Goal: Information Seeking & Learning: Compare options

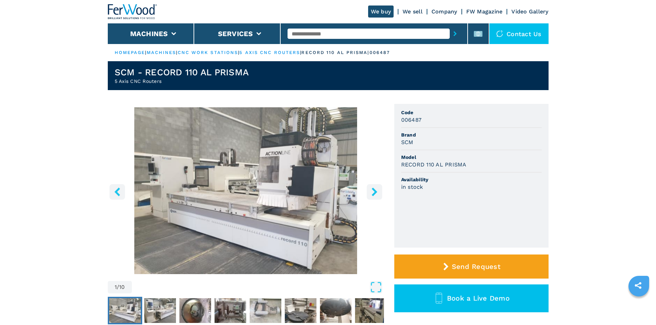
click at [373, 32] on input "text" at bounding box center [368, 34] width 162 height 10
paste input "******"
type input "******"
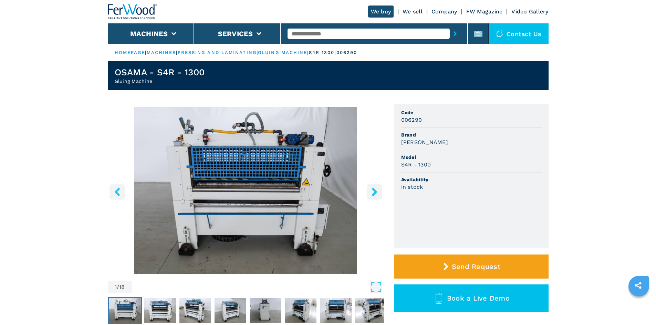
click at [328, 32] on input "text" at bounding box center [368, 34] width 162 height 10
paste input "******"
type input "******"
click at [453, 35] on icon "submit-button" at bounding box center [454, 33] width 3 height 5
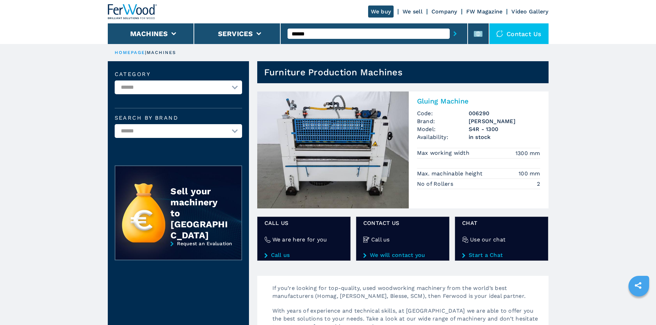
click at [453, 102] on h2 "Gluing Machine" at bounding box center [478, 101] width 123 height 8
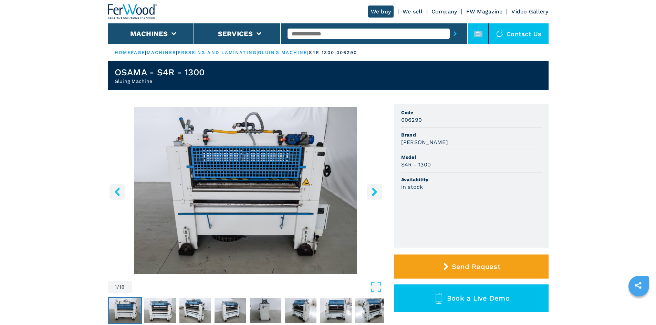
click at [483, 38] on li at bounding box center [478, 33] width 21 height 21
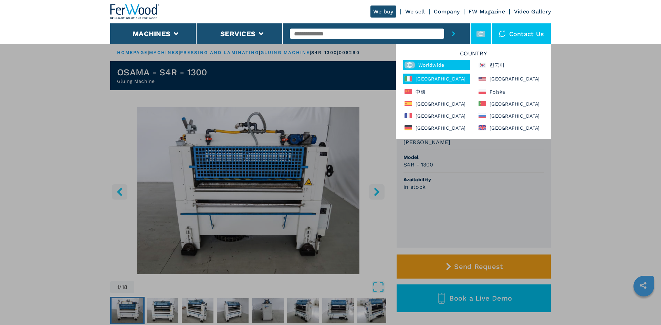
click at [437, 79] on div "Italia" at bounding box center [436, 79] width 67 height 10
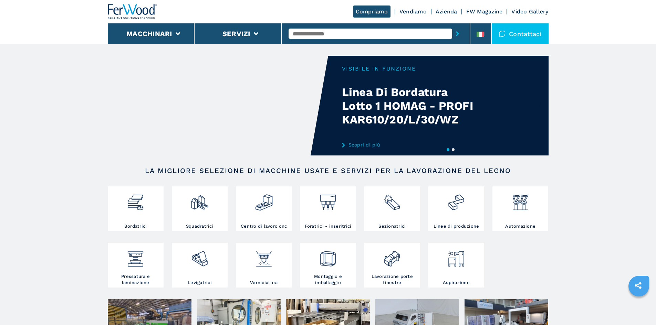
click at [337, 38] on input "text" at bounding box center [369, 34] width 163 height 10
click at [337, 34] on input "text" at bounding box center [369, 34] width 163 height 10
paste input "******"
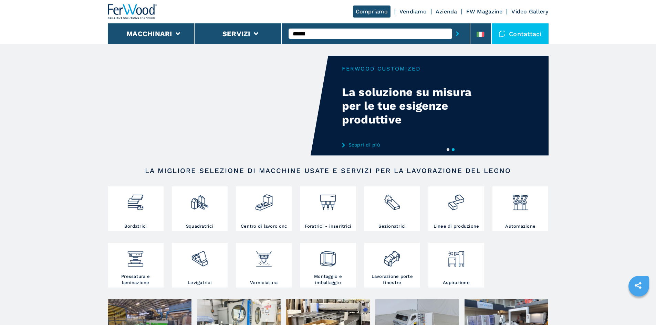
type input "******"
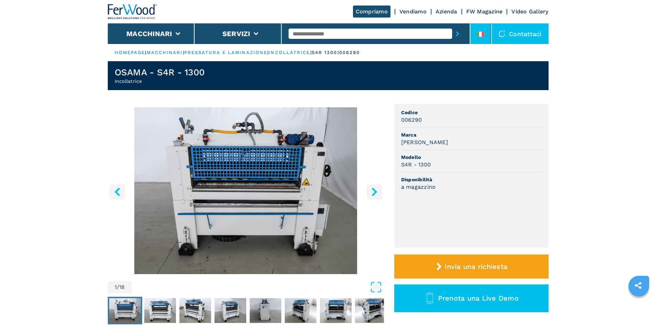
click at [477, 39] on div at bounding box center [480, 36] width 8 height 8
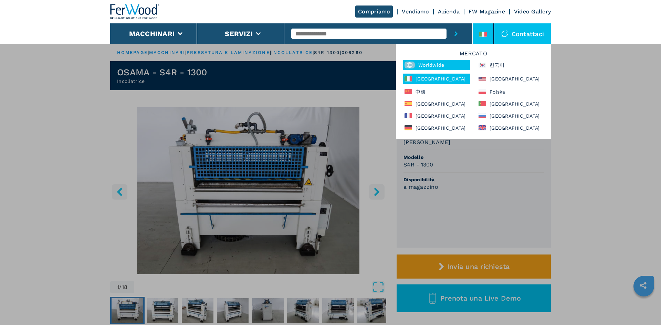
click at [422, 63] on div "Worldwide" at bounding box center [436, 65] width 67 height 10
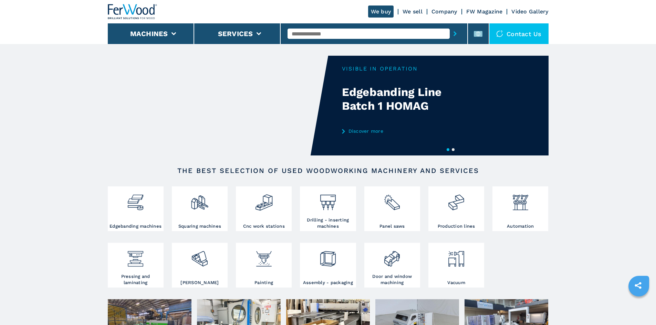
click at [319, 38] on input "text" at bounding box center [368, 34] width 162 height 10
paste input "******"
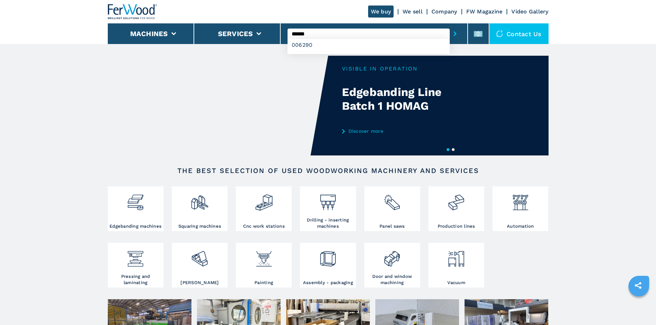
type input "******"
click at [450, 26] on button "submit-button" at bounding box center [455, 34] width 11 height 16
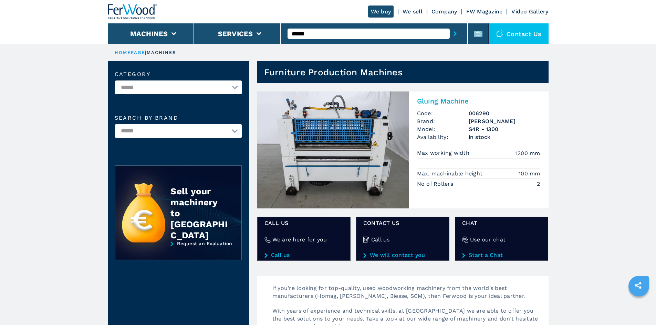
click at [452, 101] on h2 "Gluing Machine" at bounding box center [478, 101] width 123 height 8
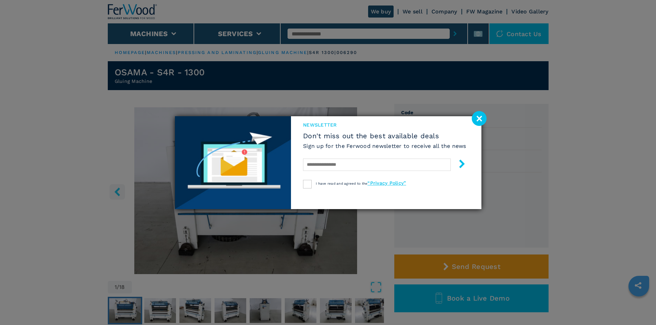
click at [483, 121] on image at bounding box center [479, 118] width 15 height 15
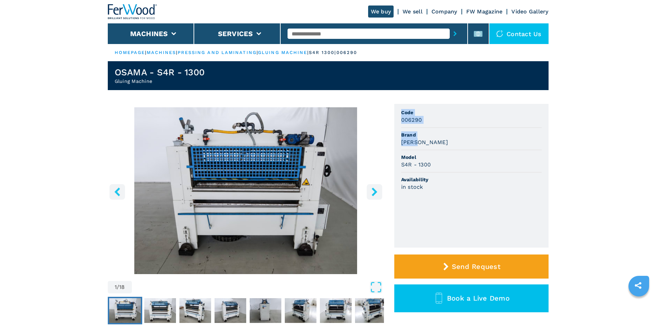
drag, startPoint x: 420, startPoint y: 142, endPoint x: 382, endPoint y: 143, distance: 37.9
click at [382, 143] on div "1 / 18 Unit Measure ****** ******** Code 006290 Brand OSAMA Model S4R - 1300 Av…" at bounding box center [328, 224] width 441 height 241
click at [431, 152] on li "Model S4R - 1300" at bounding box center [471, 161] width 140 height 22
drag, startPoint x: 420, startPoint y: 142, endPoint x: 401, endPoint y: 144, distance: 18.7
click at [401, 144] on h3 "OSAMA" at bounding box center [424, 142] width 47 height 8
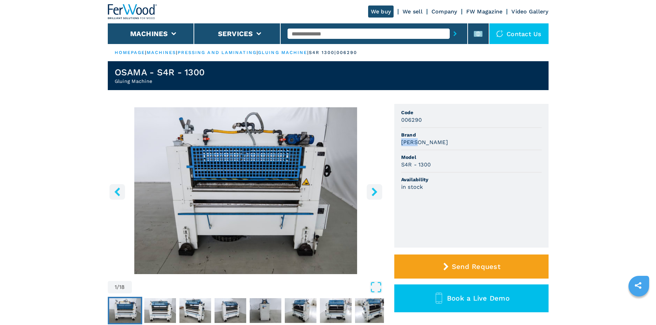
copy h3 "OSAMA"
click at [468, 175] on ul "Code 006290 Brand OSAMA Model S4R - 1300 Availability in stock" at bounding box center [471, 176] width 154 height 144
click at [468, 168] on div "S4R - 1300" at bounding box center [471, 165] width 140 height 8
drag, startPoint x: 433, startPoint y: 162, endPoint x: 401, endPoint y: 166, distance: 31.9
click at [401, 166] on div "S4R - 1300" at bounding box center [471, 165] width 140 height 8
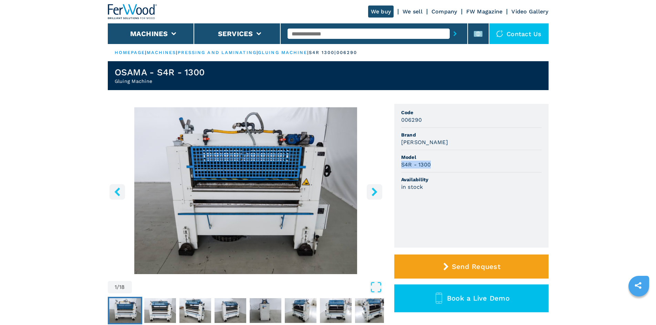
copy h3 "S4R - 1300"
click at [469, 178] on span "Availability" at bounding box center [471, 179] width 140 height 7
drag, startPoint x: 422, startPoint y: 119, endPoint x: 395, endPoint y: 121, distance: 26.2
click at [395, 121] on ul "Code 006290 Brand OSAMA Model S4R - 1300 Availability in stock" at bounding box center [471, 176] width 154 height 144
copy h3 "006290"
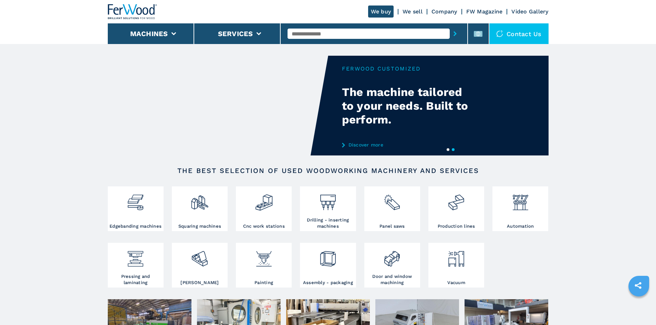
click at [370, 30] on input "text" at bounding box center [368, 34] width 162 height 10
paste input "******"
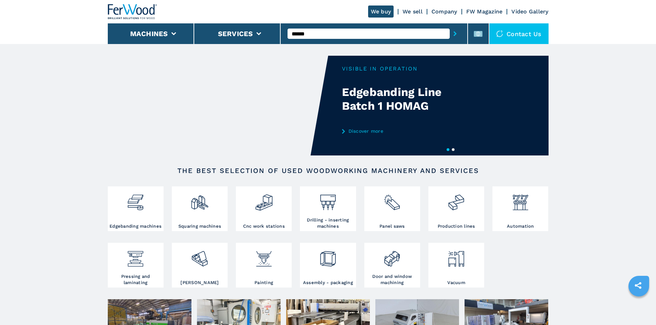
type input "******"
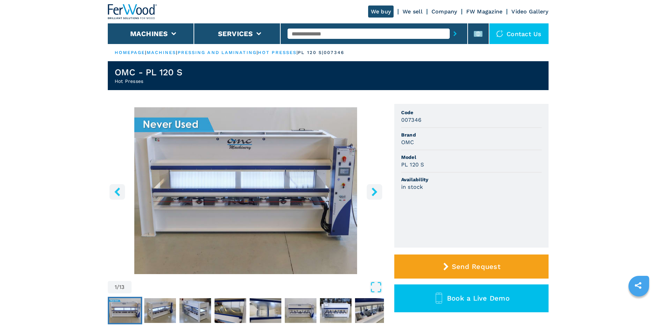
click at [321, 36] on input "text" at bounding box center [368, 34] width 162 height 10
paste input "******"
type input "******"
click at [453, 34] on icon "submit-button" at bounding box center [454, 33] width 3 height 5
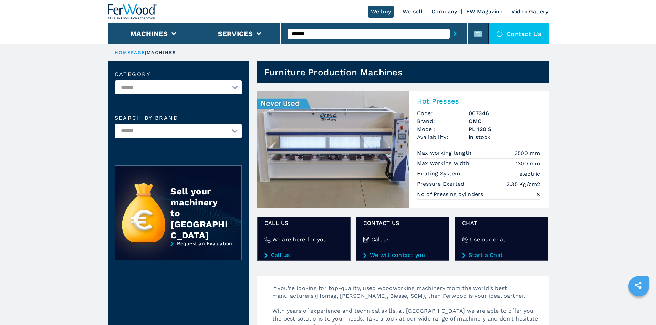
click at [441, 103] on h2 "Hot Presses" at bounding box center [478, 101] width 123 height 8
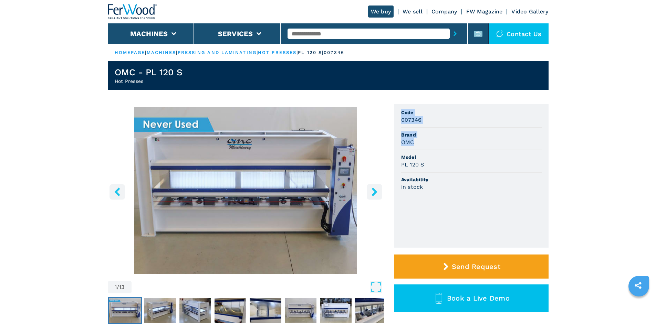
drag, startPoint x: 414, startPoint y: 144, endPoint x: 387, endPoint y: 141, distance: 27.0
click at [387, 141] on div "1 / 13 Unit Measure ****** ******** Code 007346 Brand OMC Model PL 120 S Availa…" at bounding box center [328, 224] width 441 height 241
click at [409, 146] on h3 "OMC" at bounding box center [407, 142] width 13 height 8
click at [405, 141] on h3 "OMC" at bounding box center [407, 142] width 13 height 8
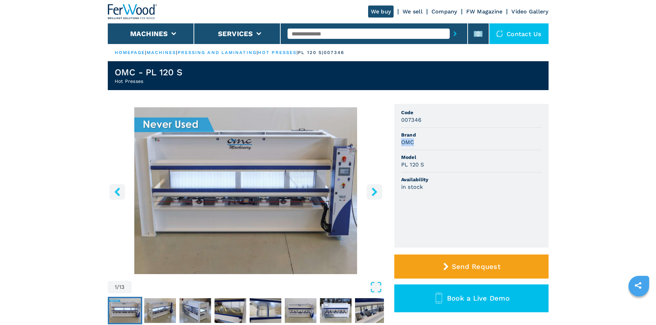
copy h3 "OMC"
click at [427, 161] on div "PL 120 S" at bounding box center [471, 165] width 140 height 8
drag, startPoint x: 426, startPoint y: 166, endPoint x: 381, endPoint y: 161, distance: 45.7
click at [381, 161] on div "1 / 13 Unit Measure ****** ******** Code 007346 Brand OMC Model PL 120 S Availa…" at bounding box center [328, 224] width 441 height 241
click at [435, 166] on div "PL 120 S" at bounding box center [471, 165] width 140 height 8
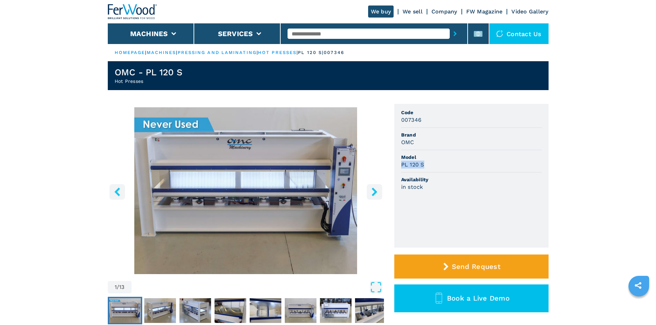
drag, startPoint x: 424, startPoint y: 163, endPoint x: 401, endPoint y: 165, distance: 23.4
click at [401, 165] on div "PL 120 S" at bounding box center [471, 165] width 140 height 8
copy h3 "PL 120 S"
click at [448, 167] on div "PL 120 S" at bounding box center [471, 165] width 140 height 8
drag, startPoint x: 420, startPoint y: 120, endPoint x: 399, endPoint y: 120, distance: 21.3
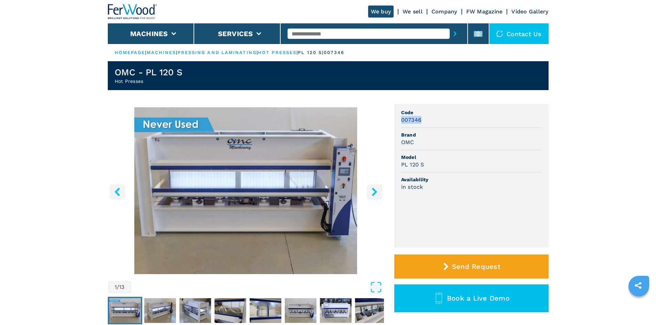
click at [399, 120] on ul "Code 007346 Brand OMC Model PL 120 S Availability in stock" at bounding box center [471, 176] width 154 height 144
copy h3 "007346"
click at [325, 32] on input "text" at bounding box center [368, 34] width 162 height 10
paste input "******"
type input "******"
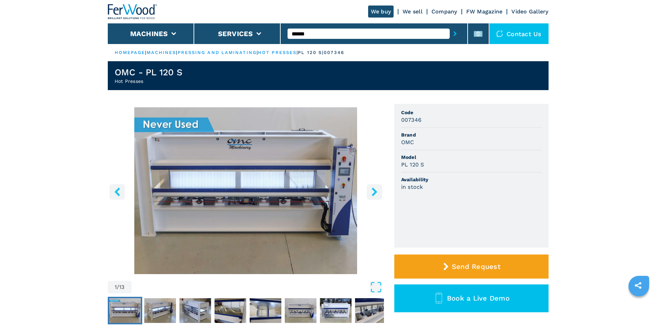
click at [450, 32] on button "submit-button" at bounding box center [455, 34] width 11 height 16
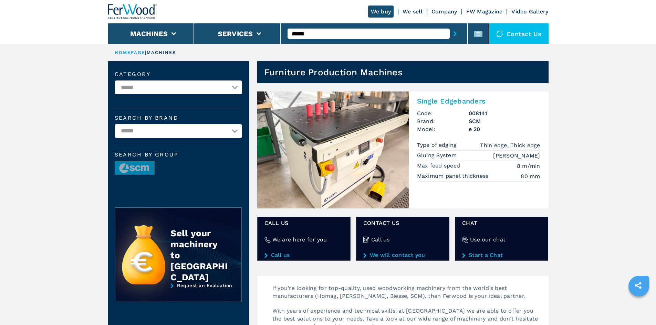
click at [444, 100] on h2 "Single Edgebanders" at bounding box center [478, 101] width 123 height 8
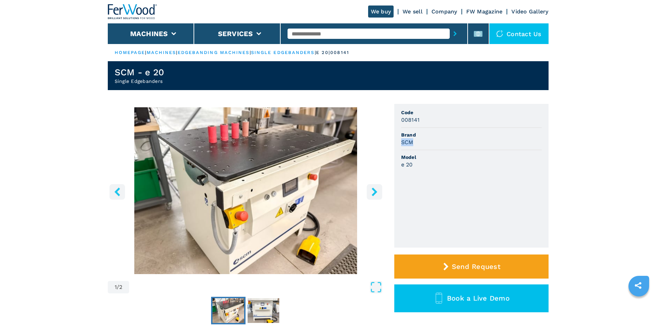
drag, startPoint x: 402, startPoint y: 142, endPoint x: 415, endPoint y: 144, distance: 14.0
click at [415, 144] on div "SCM" at bounding box center [471, 142] width 140 height 8
copy h3 "SCM"
click at [439, 163] on div "e 20" at bounding box center [471, 165] width 140 height 8
drag, startPoint x: 413, startPoint y: 164, endPoint x: 400, endPoint y: 165, distance: 12.4
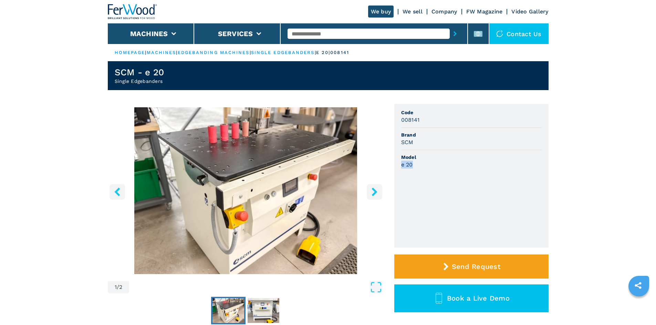
click at [400, 165] on ul "Code 008141 Brand SCM Model e 20" at bounding box center [471, 176] width 154 height 144
copy h3 "e 20"
click at [430, 147] on li "Brand SCM" at bounding box center [471, 139] width 140 height 22
drag, startPoint x: 401, startPoint y: 120, endPoint x: 419, endPoint y: 121, distance: 18.6
click at [419, 121] on div "008141" at bounding box center [471, 120] width 140 height 8
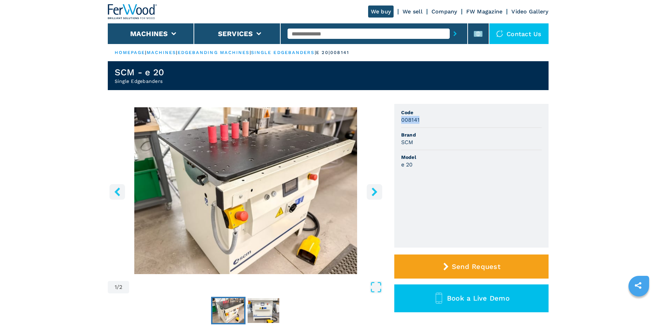
copy h3 "008141"
click at [339, 39] on div at bounding box center [373, 34] width 173 height 16
paste input "******"
type input "******"
click at [453, 32] on button "submit-button" at bounding box center [455, 34] width 11 height 16
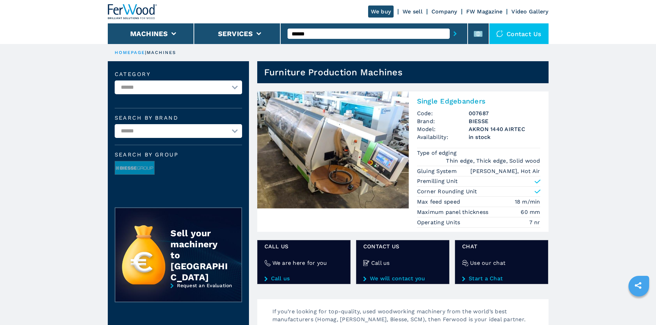
click at [469, 99] on h2 "Single Edgebanders" at bounding box center [478, 101] width 123 height 8
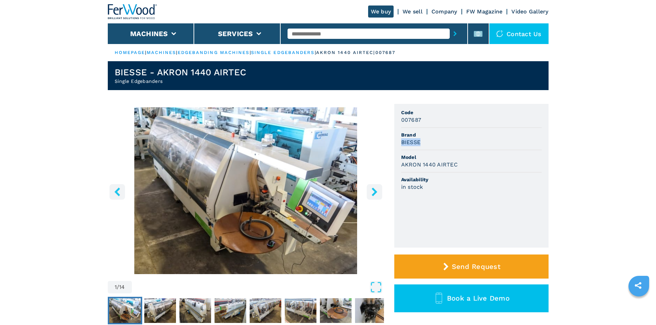
drag, startPoint x: 401, startPoint y: 142, endPoint x: 420, endPoint y: 143, distance: 18.9
click at [420, 143] on h3 "BIESSE" at bounding box center [411, 142] width 20 height 8
copy h3 "BIESSE"
click at [429, 146] on div "BIESSE" at bounding box center [471, 142] width 140 height 8
drag, startPoint x: 401, startPoint y: 163, endPoint x: 457, endPoint y: 170, distance: 56.9
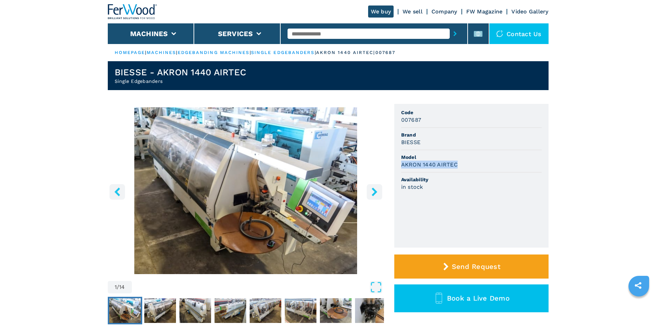
click at [457, 170] on li "Model AKRON 1440 AIRTEC" at bounding box center [471, 161] width 140 height 22
copy h3 "AKRON 1440 AIRTEC"
click at [458, 146] on li "Brand BIESSE" at bounding box center [471, 139] width 140 height 22
drag, startPoint x: 401, startPoint y: 119, endPoint x: 420, endPoint y: 121, distance: 19.0
click at [420, 121] on h3 "007687" at bounding box center [411, 120] width 20 height 8
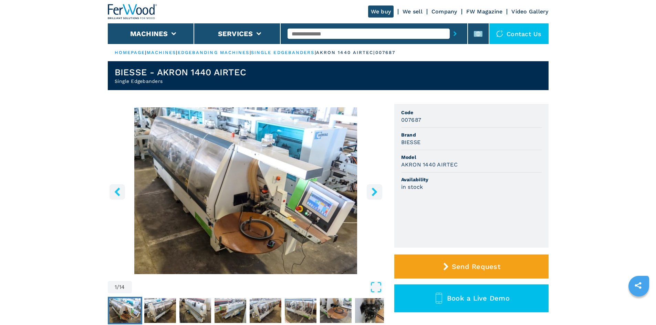
click at [404, 110] on span "Code" at bounding box center [471, 112] width 140 height 7
drag, startPoint x: 422, startPoint y: 119, endPoint x: 390, endPoint y: 125, distance: 32.5
click at [391, 125] on div "1 / 14 Unit Measure ****** ******** Code 007687 Brand BIESSE Model AKRON 1440 A…" at bounding box center [328, 224] width 441 height 241
copy h3 "007687"
click at [473, 130] on li "Brand BIESSE" at bounding box center [471, 139] width 140 height 22
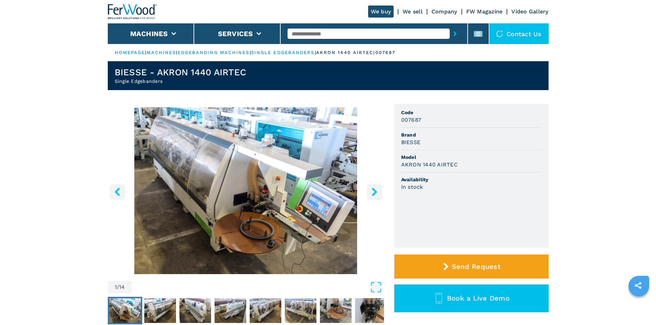
click at [335, 34] on input "text" at bounding box center [368, 34] width 162 height 10
paste input "******"
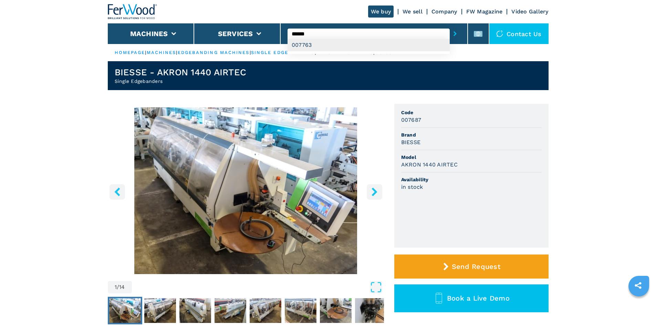
type input "******"
click at [294, 45] on div "007763" at bounding box center [368, 45] width 162 height 12
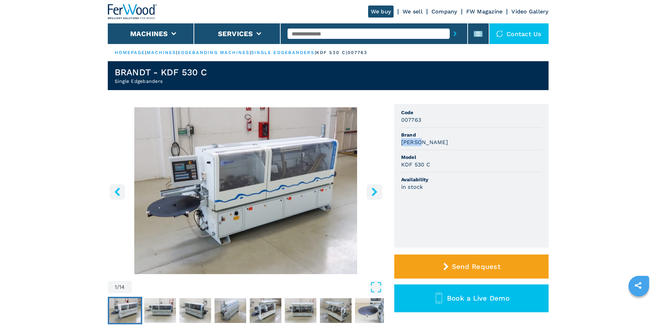
drag, startPoint x: 400, startPoint y: 142, endPoint x: 422, endPoint y: 144, distance: 21.8
click at [422, 144] on ul "Code 007763 Brand [PERSON_NAME] Model KDF 530 C Availability in stock" at bounding box center [471, 176] width 154 height 144
copy h3 "[PERSON_NAME]"
click at [432, 142] on div "[PERSON_NAME]" at bounding box center [471, 142] width 140 height 8
drag, startPoint x: 430, startPoint y: 166, endPoint x: 397, endPoint y: 168, distance: 32.4
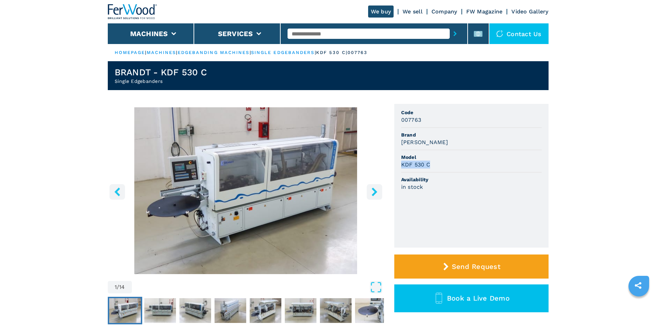
click at [397, 168] on ul "Code 007763 Brand [PERSON_NAME] Model KDF 530 C Availability in stock" at bounding box center [471, 176] width 154 height 144
copy h3 "KDF 530 C"
click at [445, 159] on span "Model" at bounding box center [471, 157] width 140 height 7
drag, startPoint x: 422, startPoint y: 120, endPoint x: 395, endPoint y: 121, distance: 26.9
click at [395, 121] on ul "Code 007763 Brand BRANDT Model KDF 530 C Availability in stock" at bounding box center [471, 176] width 154 height 144
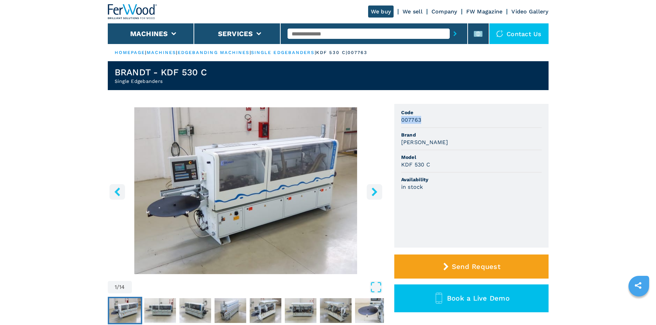
copy h3 "007763"
click at [348, 33] on input "text" at bounding box center [368, 34] width 162 height 10
paste input "******"
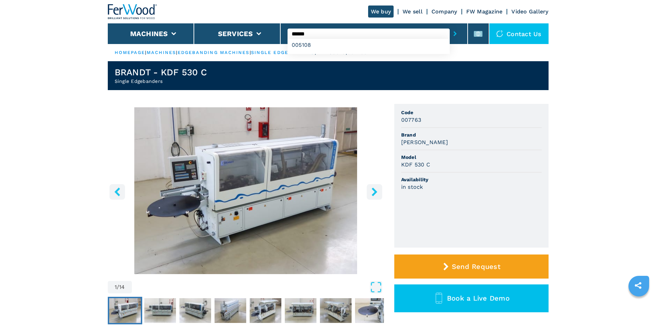
type input "******"
click at [450, 36] on button "submit-button" at bounding box center [455, 34] width 11 height 16
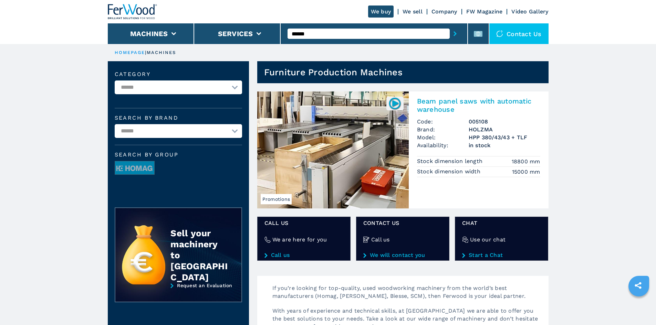
click at [457, 102] on h2 "Beam panel saws with automatic warehouse" at bounding box center [478, 105] width 123 height 17
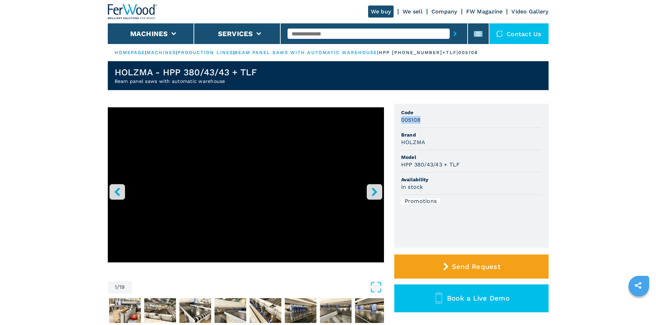
drag, startPoint x: 420, startPoint y: 120, endPoint x: 398, endPoint y: 133, distance: 25.4
click at [398, 122] on ul "Code 005108 Brand HOLZMA Model HPP 380/43/43 + TLF Availability in stock Promot…" at bounding box center [471, 176] width 154 height 144
drag, startPoint x: 427, startPoint y: 143, endPoint x: 399, endPoint y: 143, distance: 28.6
click at [399, 143] on ul "Code 005108 Brand HOLZMA Model HPP 380/43/43 + TLF Availability in stock Promot…" at bounding box center [471, 176] width 154 height 144
copy h3 "HOLZMA"
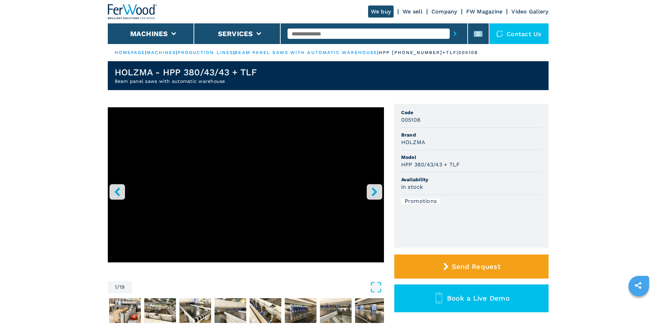
click at [476, 135] on span "Brand" at bounding box center [471, 134] width 140 height 7
click at [292, 33] on input "text" at bounding box center [368, 34] width 162 height 10
paste input "******"
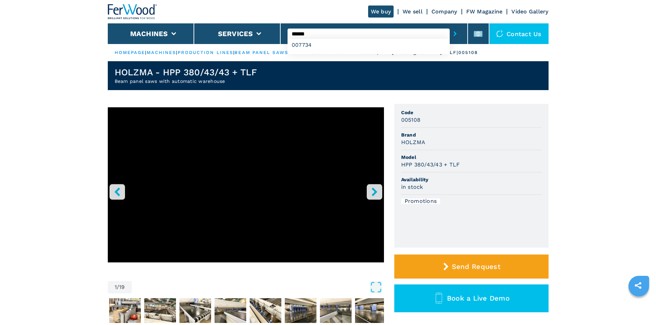
type input "******"
click at [450, 33] on button "submit-button" at bounding box center [455, 34] width 11 height 16
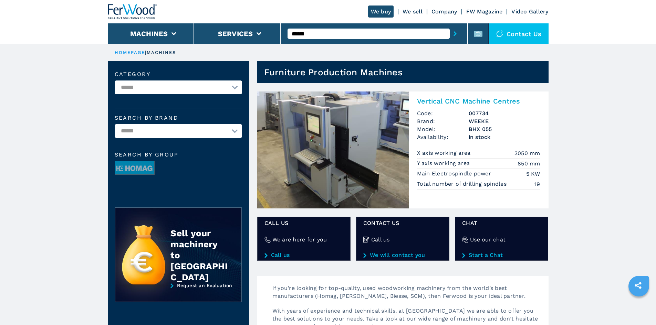
click at [436, 103] on h2 "Vertical CNC Machine Centres" at bounding box center [478, 101] width 123 height 8
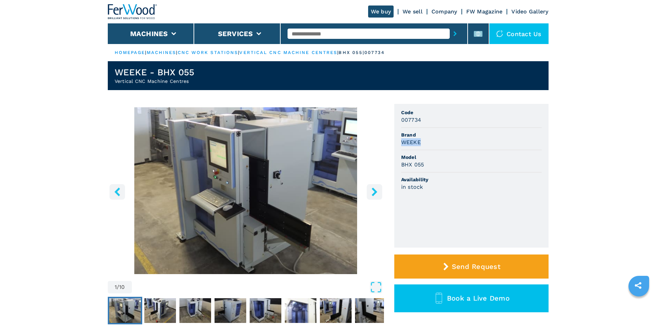
drag, startPoint x: 402, startPoint y: 142, endPoint x: 420, endPoint y: 143, distance: 17.9
click at [420, 143] on h3 "WEEKE" at bounding box center [411, 142] width 20 height 8
copy h3 "WEEKE"
click at [446, 167] on div "BHX 055" at bounding box center [471, 165] width 140 height 8
drag, startPoint x: 424, startPoint y: 163, endPoint x: 388, endPoint y: 161, distance: 36.5
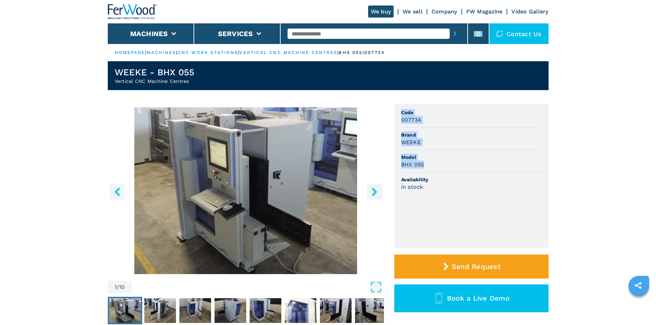
click at [387, 161] on div "1 / 10 Unit Measure ****** ******** Code 007734 Brand WEEKE Model BHX 055 Avail…" at bounding box center [328, 224] width 441 height 241
click at [424, 165] on h3 "BHX 055" at bounding box center [412, 165] width 23 height 8
drag, startPoint x: 423, startPoint y: 165, endPoint x: 403, endPoint y: 166, distance: 20.7
click at [403, 166] on h3 "BHX 055" at bounding box center [412, 165] width 23 height 8
click at [457, 194] on li "Availability in stock" at bounding box center [471, 184] width 140 height 22
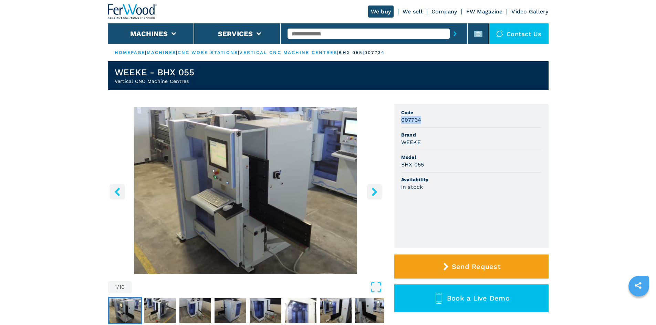
drag, startPoint x: 422, startPoint y: 122, endPoint x: 395, endPoint y: 123, distance: 26.2
click at [395, 123] on ul "Code 007734 Brand WEEKE Model BHX 055 Availability in stock" at bounding box center [471, 176] width 154 height 144
copy h3 "007734"
click at [325, 37] on input "text" at bounding box center [368, 34] width 162 height 10
paste input "******"
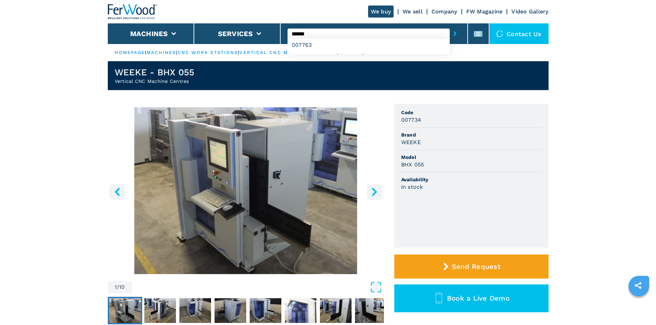
type input "******"
click at [453, 34] on icon "submit-button" at bounding box center [454, 33] width 3 height 5
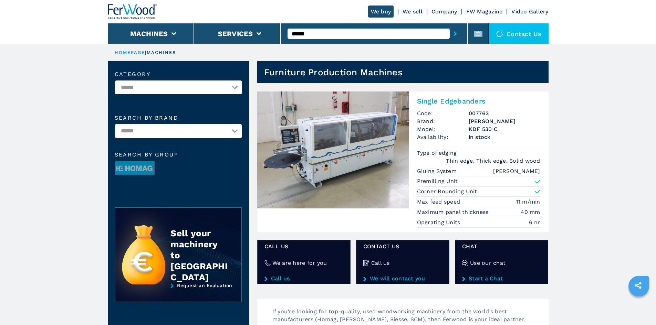
click at [456, 102] on h2 "Single Edgebanders" at bounding box center [478, 101] width 123 height 8
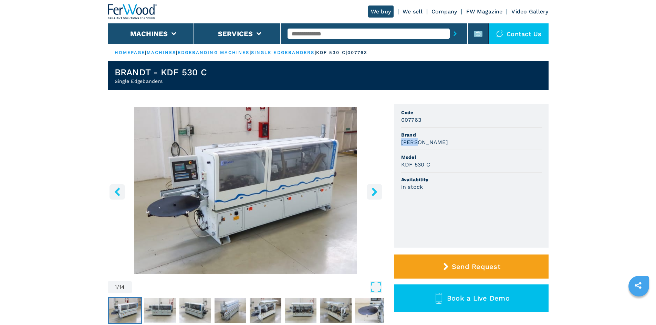
drag, startPoint x: 401, startPoint y: 142, endPoint x: 422, endPoint y: 144, distance: 20.3
click at [422, 144] on h3 "[PERSON_NAME]" at bounding box center [424, 142] width 47 height 8
click at [432, 141] on div "[PERSON_NAME]" at bounding box center [471, 142] width 140 height 8
drag, startPoint x: 400, startPoint y: 141, endPoint x: 422, endPoint y: 142, distance: 22.0
click at [422, 142] on ul "Code 007763 Brand [PERSON_NAME] Model KDF 530 C Availability in stock" at bounding box center [471, 176] width 154 height 144
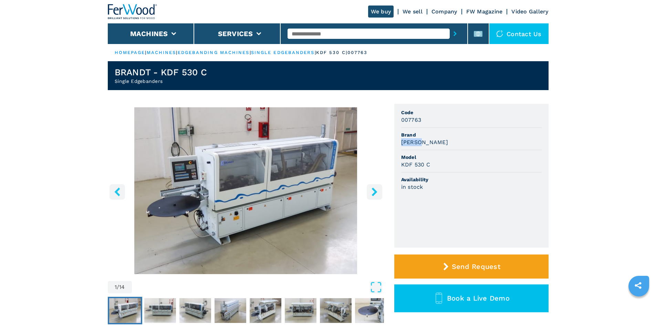
copy h3 "[PERSON_NAME]"
click at [418, 144] on h3 "[PERSON_NAME]" at bounding box center [424, 142] width 47 height 8
drag, startPoint x: 405, startPoint y: 165, endPoint x: 432, endPoint y: 168, distance: 27.1
click at [432, 168] on div "KDF 530 C" at bounding box center [471, 165] width 140 height 8
click at [455, 180] on span "Availability" at bounding box center [471, 179] width 140 height 7
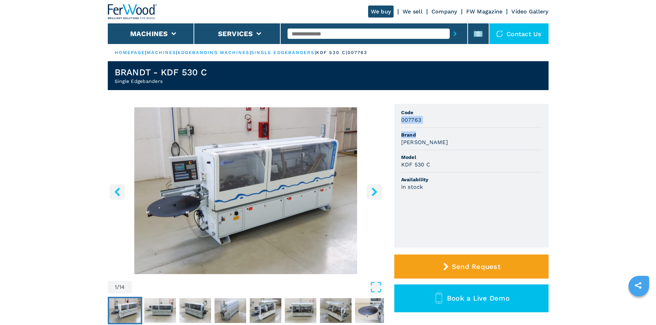
drag, startPoint x: 401, startPoint y: 118, endPoint x: 435, endPoint y: 128, distance: 35.2
click at [435, 128] on ul "Code 007763 Brand [PERSON_NAME] Model KDF 530 C Availability in stock" at bounding box center [471, 176] width 154 height 144
click at [425, 114] on span "Code" at bounding box center [471, 112] width 140 height 7
drag, startPoint x: 416, startPoint y: 122, endPoint x: 402, endPoint y: 123, distance: 13.8
click at [401, 124] on h3 "007763" at bounding box center [411, 120] width 20 height 8
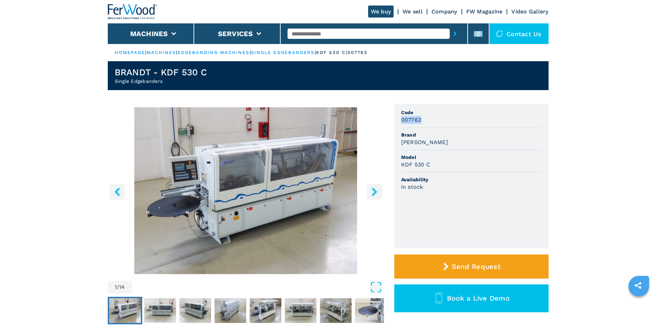
drag, startPoint x: 423, startPoint y: 122, endPoint x: 398, endPoint y: 122, distance: 25.1
click at [398, 122] on ul "Code 007763 Brand [PERSON_NAME] Model KDF 530 C Availability in stock" at bounding box center [471, 176] width 154 height 144
copy h3 "007763"
click at [439, 158] on span "Model" at bounding box center [471, 157] width 140 height 7
click at [357, 36] on input "text" at bounding box center [368, 34] width 162 height 10
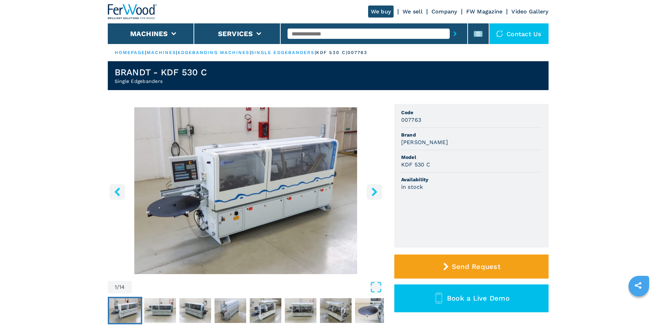
paste input "******"
type input "******"
click at [450, 26] on button "submit-button" at bounding box center [455, 34] width 11 height 16
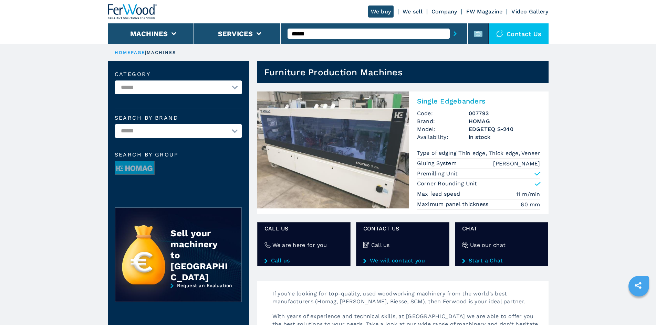
click at [445, 100] on h2 "Single Edgebanders" at bounding box center [478, 101] width 123 height 8
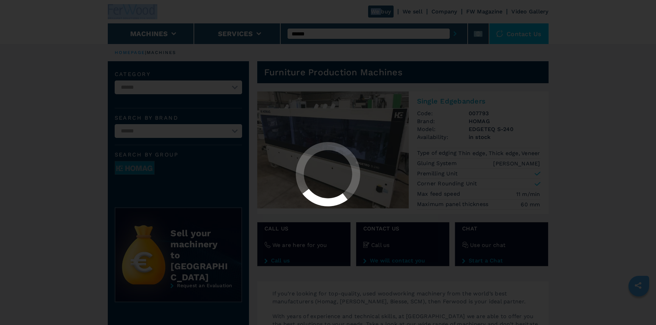
click at [445, 100] on div at bounding box center [328, 162] width 656 height 325
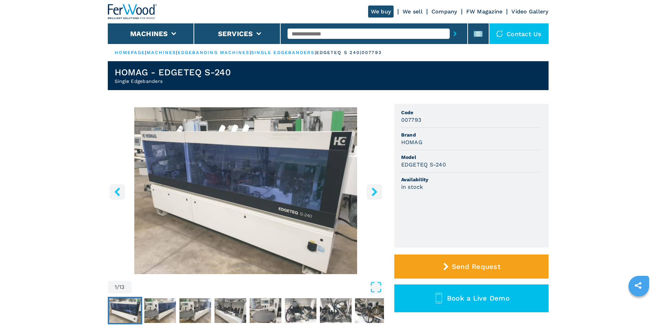
click at [408, 142] on h3 "HOMAG" at bounding box center [411, 142] width 21 height 8
click at [410, 142] on h3 "HOMAG" at bounding box center [411, 142] width 21 height 8
copy h3 "HOMAG"
drag, startPoint x: 401, startPoint y: 165, endPoint x: 452, endPoint y: 171, distance: 51.0
click at [452, 171] on li "Model EDGETEQ S-240" at bounding box center [471, 161] width 140 height 22
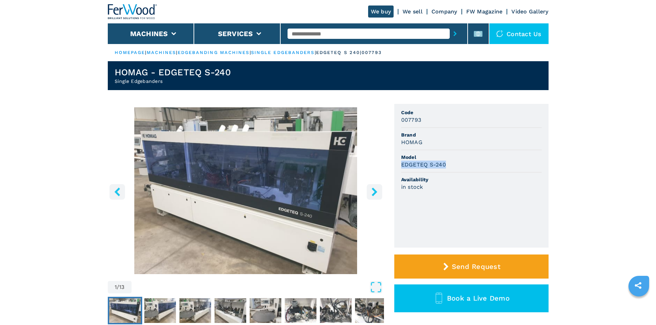
copy h3 "EDGETEQ S-240"
click at [423, 208] on ul "Code 007793 Brand HOMAG Model EDGETEQ S-240 Availability in stock" at bounding box center [471, 176] width 154 height 144
click at [401, 120] on ul "Code 007793 Brand HOMAG Model EDGETEQ S-240 Availability in stock" at bounding box center [471, 176] width 154 height 144
drag, startPoint x: 401, startPoint y: 120, endPoint x: 425, endPoint y: 125, distance: 24.5
click at [425, 125] on li "Code 007793" at bounding box center [471, 117] width 140 height 22
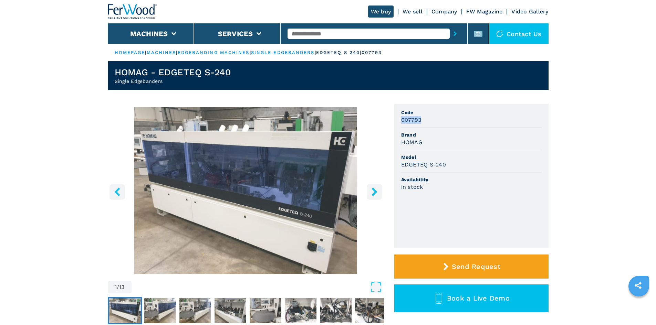
copy h3 "007793"
